Goal: Download file/media

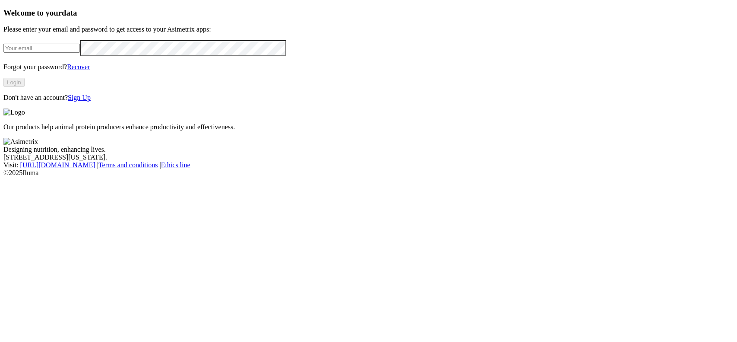
type input "[EMAIL_ADDRESS][DOMAIN_NAME]"
click at [25, 87] on button "Login" at bounding box center [13, 82] width 21 height 9
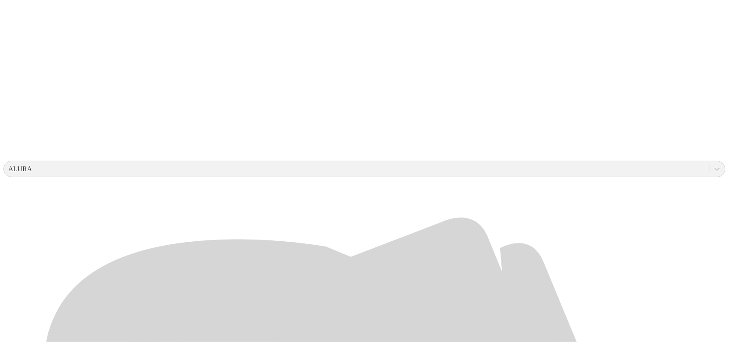
scroll to position [216, 0]
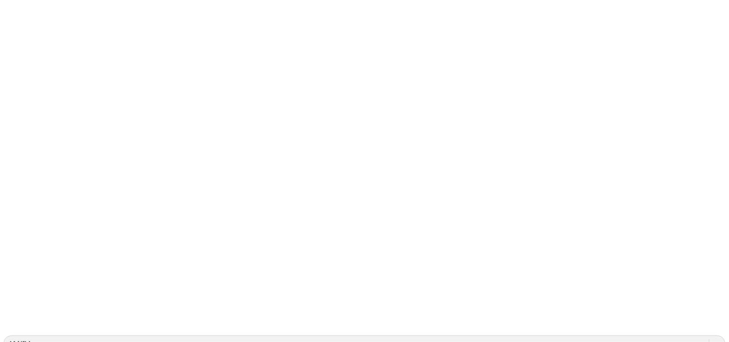
scroll to position [0, 0]
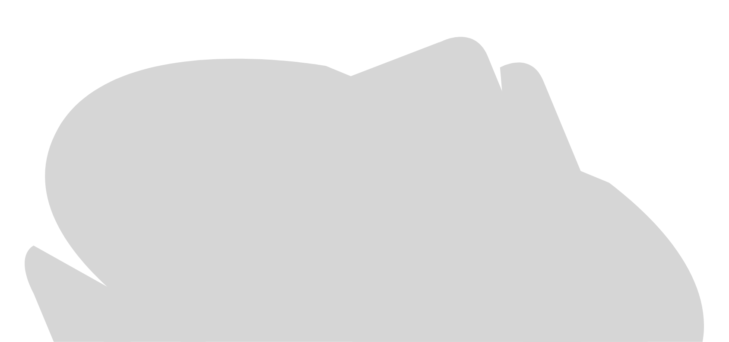
scroll to position [408, 0]
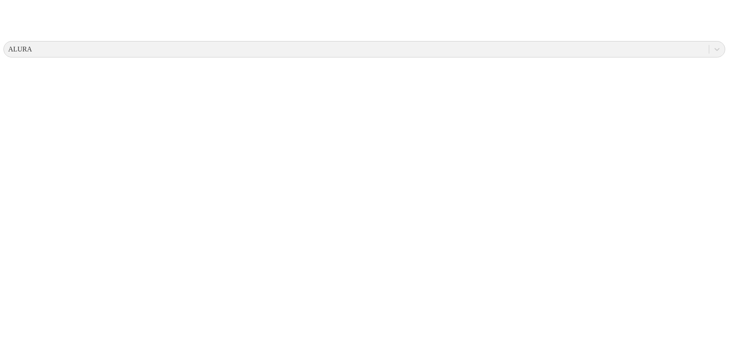
scroll to position [0, 0]
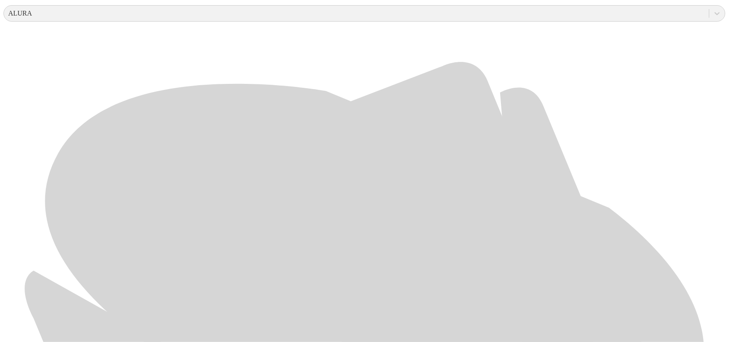
scroll to position [408, 0]
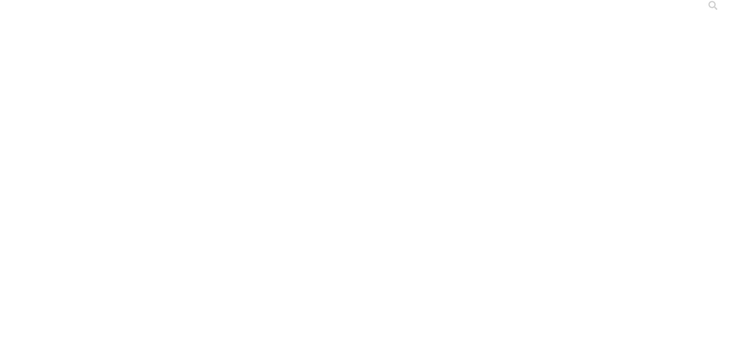
scroll to position [0, 0]
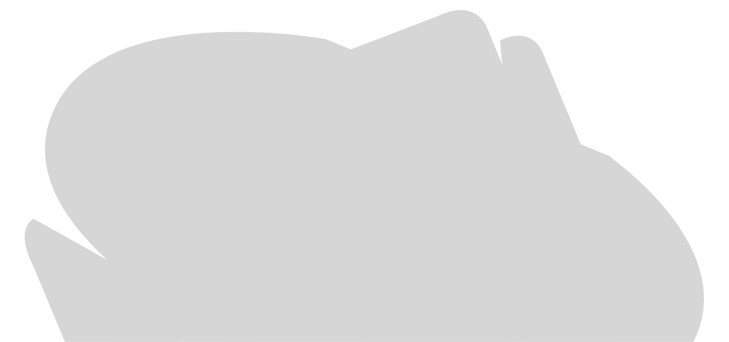
scroll to position [408, 0]
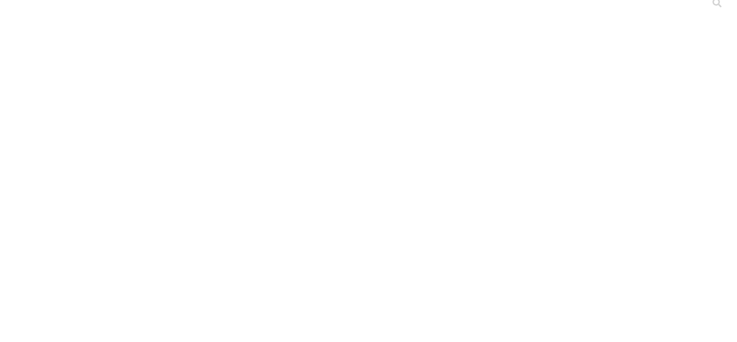
scroll to position [0, 0]
